Goal: Information Seeking & Learning: Learn about a topic

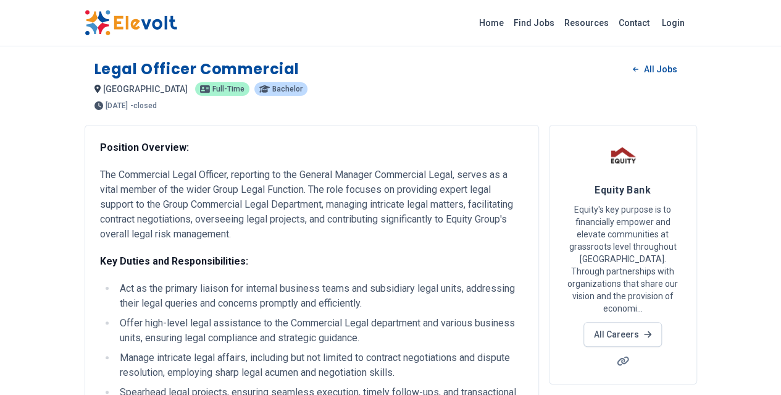
click at [256, 204] on p "The Commercial Legal Officer, reporting to the General Manager Commercial Legal…" at bounding box center [312, 204] width 424 height 74
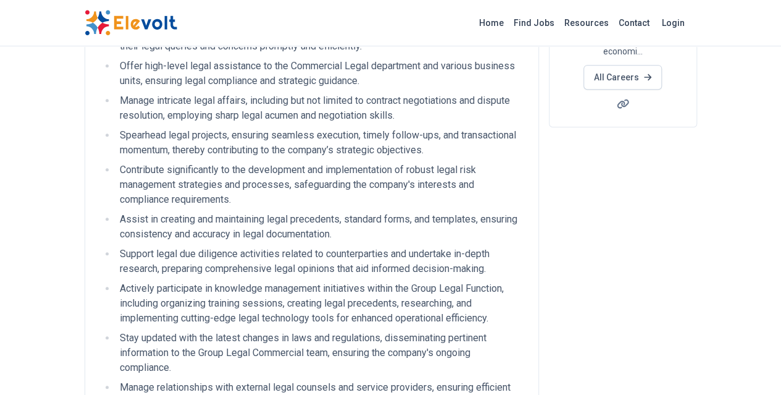
scroll to position [309, 0]
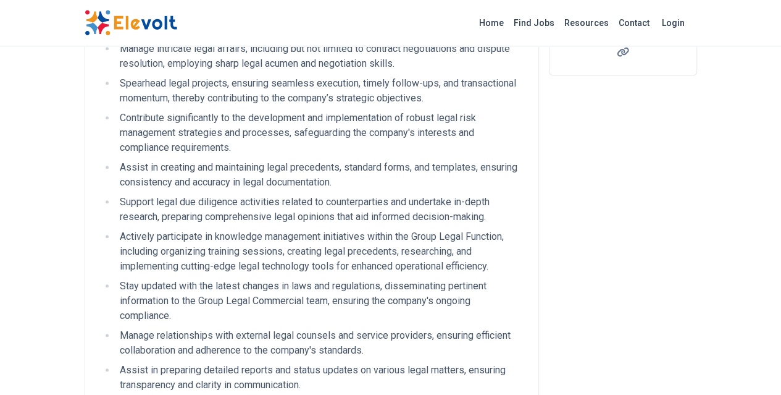
click at [167, 235] on li "Actively participate in knowledge management initiatives within the Group Legal…" at bounding box center [319, 251] width 407 height 44
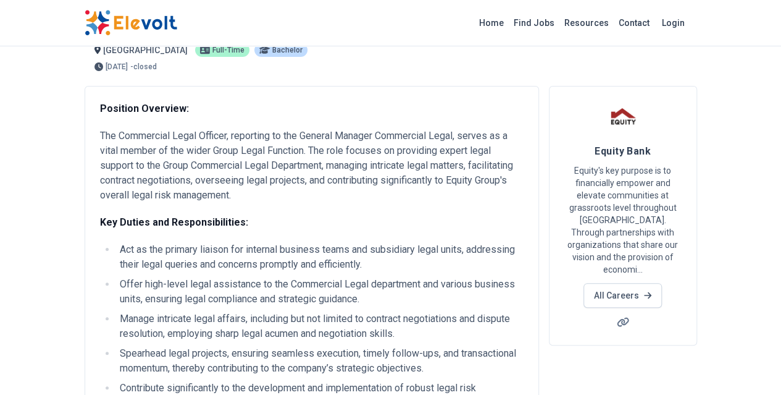
scroll to position [0, 0]
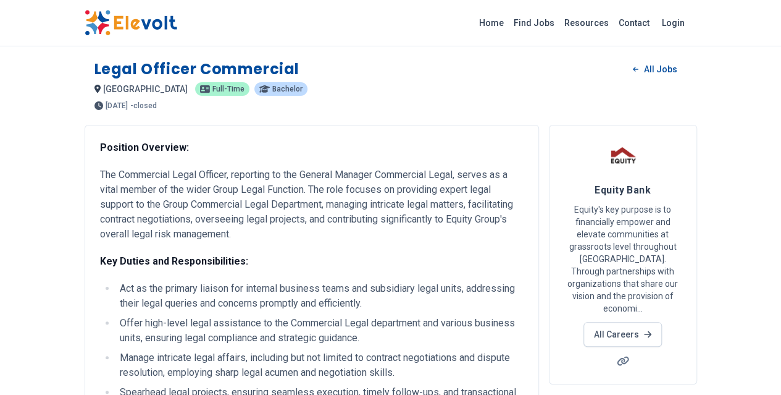
click at [346, 222] on p "The Commercial Legal Officer, reporting to the General Manager Commercial Legal…" at bounding box center [312, 204] width 424 height 74
click at [125, 192] on p "The Commercial Legal Officer, reporting to the General Manager Commercial Legal…" at bounding box center [312, 204] width 424 height 74
click at [200, 196] on p "The Commercial Legal Officer, reporting to the General Manager Commercial Legal…" at bounding box center [312, 204] width 424 height 74
click at [307, 194] on p "The Commercial Legal Officer, reporting to the General Manager Commercial Legal…" at bounding box center [312, 204] width 424 height 74
click at [374, 191] on p "The Commercial Legal Officer, reporting to the General Manager Commercial Legal…" at bounding box center [312, 204] width 424 height 74
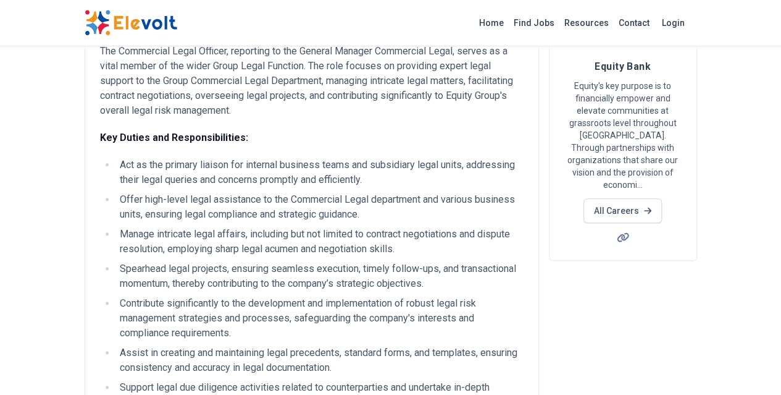
scroll to position [185, 0]
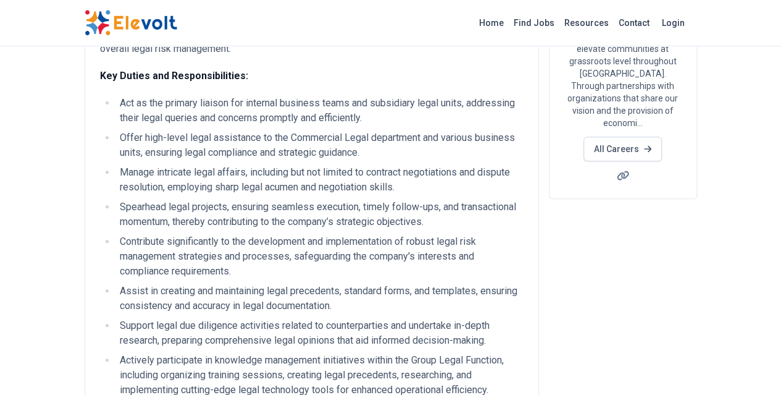
click at [296, 104] on li "Act as the primary liaison for internal business teams and subsidiary legal uni…" at bounding box center [319, 111] width 407 height 30
click at [220, 96] on li "Act as the primary liaison for internal business teams and subsidiary legal uni…" at bounding box center [319, 111] width 407 height 30
click at [285, 146] on ul "Act as the primary liaison for internal business teams and subsidiary legal uni…" at bounding box center [312, 348] width 424 height 504
click at [230, 130] on li "Offer high-level legal assistance to the Commercial Legal department and variou…" at bounding box center [319, 145] width 407 height 30
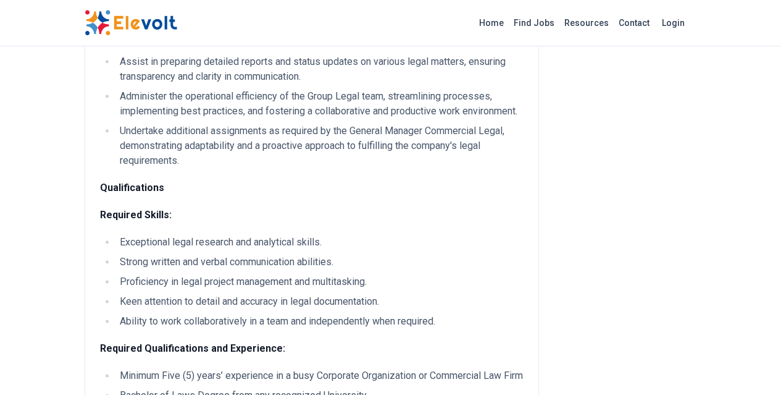
scroll to position [617, 0]
click at [259, 167] on div "Position Overview: The Commercial Legal Officer, reporting to the General Manag…" at bounding box center [312, 2] width 424 height 958
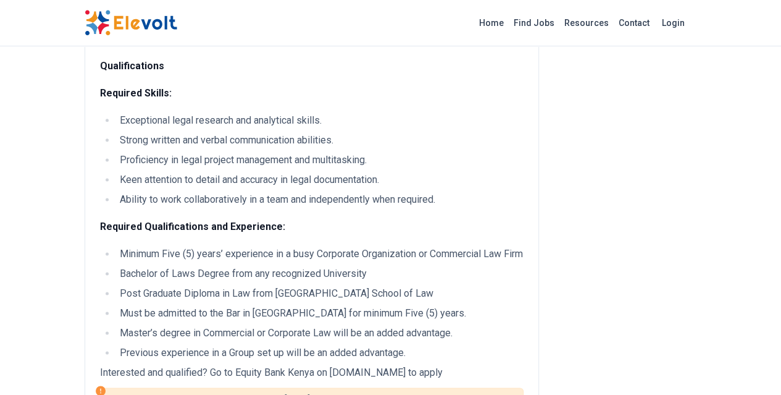
scroll to position [741, 0]
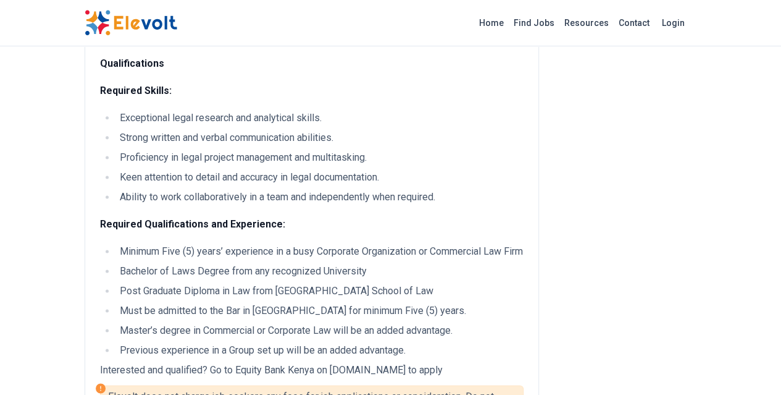
click at [348, 244] on ul "Minimum Five (5) years’ experience in a busy Corporate Organization or Commerci…" at bounding box center [312, 301] width 424 height 114
click at [432, 244] on ul "Minimum Five (5) years’ experience in a busy Corporate Organization or Commerci…" at bounding box center [312, 301] width 424 height 114
drag, startPoint x: 152, startPoint y: 255, endPoint x: 248, endPoint y: 267, distance: 97.1
click at [153, 303] on li "Must be admitted to the Bar in [GEOGRAPHIC_DATA] for minimum Five (5) years." at bounding box center [319, 310] width 407 height 15
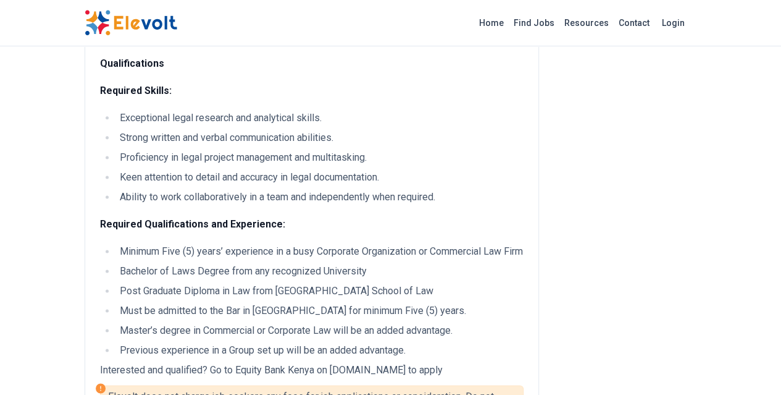
click at [377, 279] on ul "Minimum Five (5) years’ experience in a busy Corporate Organization or Commerci…" at bounding box center [312, 301] width 424 height 114
click at [346, 343] on li "Previous experience in a Group set up will be an added advantage." at bounding box center [319, 350] width 407 height 15
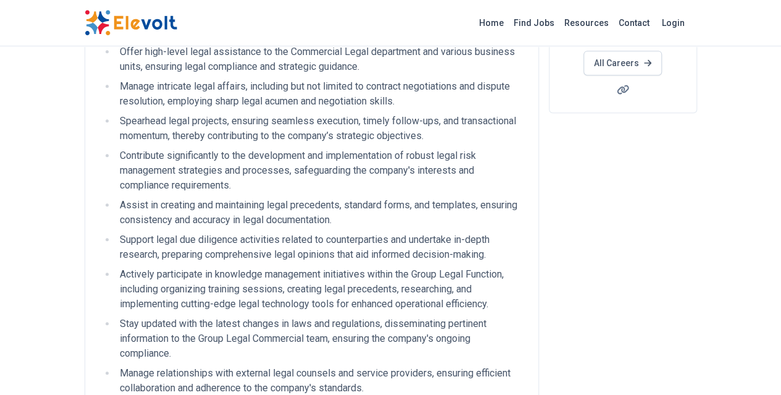
scroll to position [251, 0]
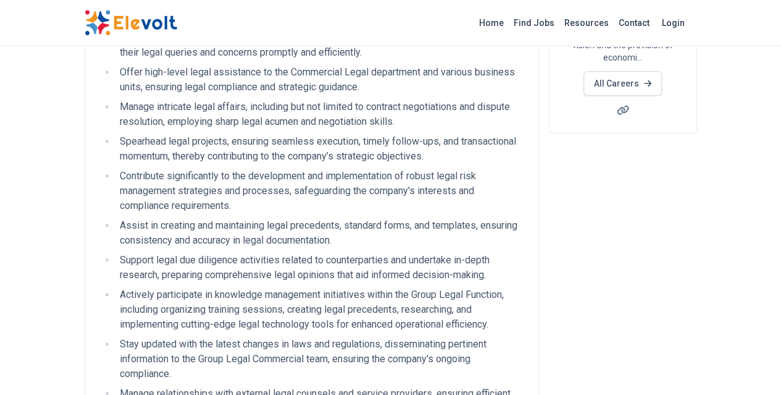
drag, startPoint x: 393, startPoint y: 254, endPoint x: 207, endPoint y: 179, distance: 199.7
click at [160, 218] on li "Assist in creating and maintaining legal precedents, standard forms, and templa…" at bounding box center [319, 233] width 407 height 30
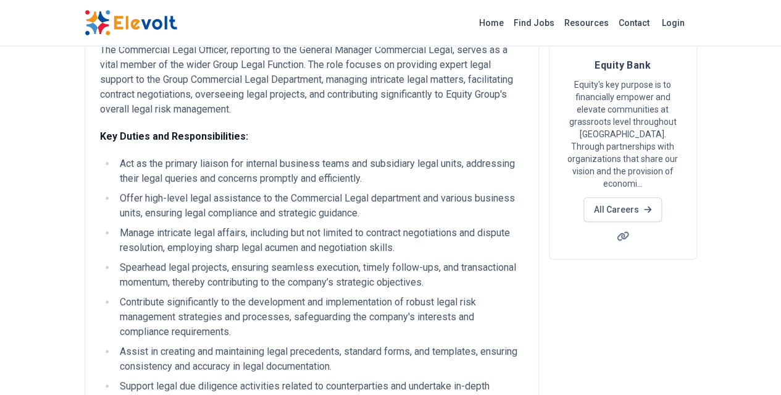
scroll to position [4, 0]
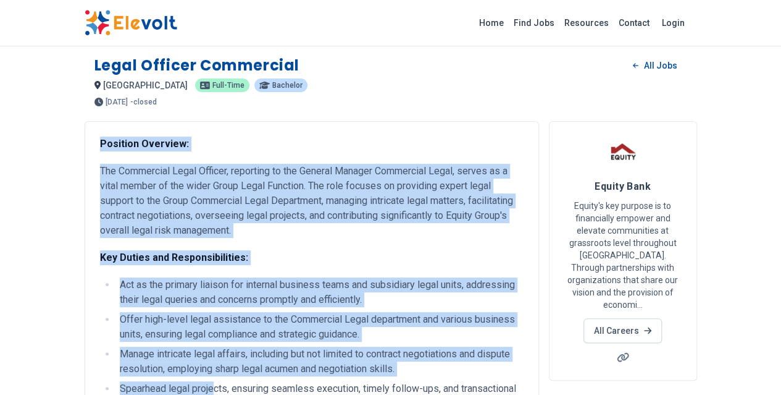
drag, startPoint x: 25, startPoint y: 144, endPoint x: 141, endPoint y: 372, distance: 255.7
click at [116, 277] on li "Act as the primary liaison for internal business teams and subsidiary legal uni…" at bounding box center [319, 292] width 407 height 30
